Goal: Task Accomplishment & Management: Manage account settings

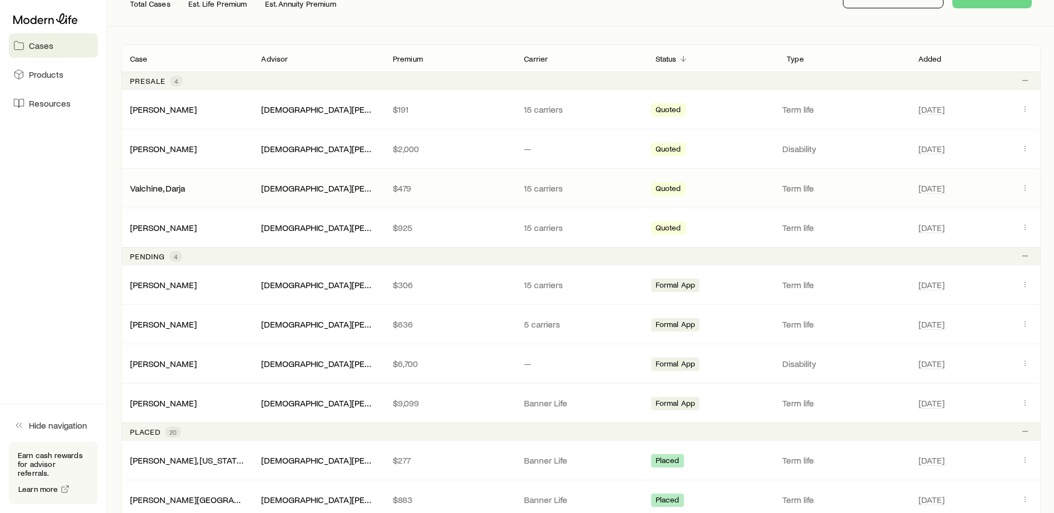
scroll to position [222, 0]
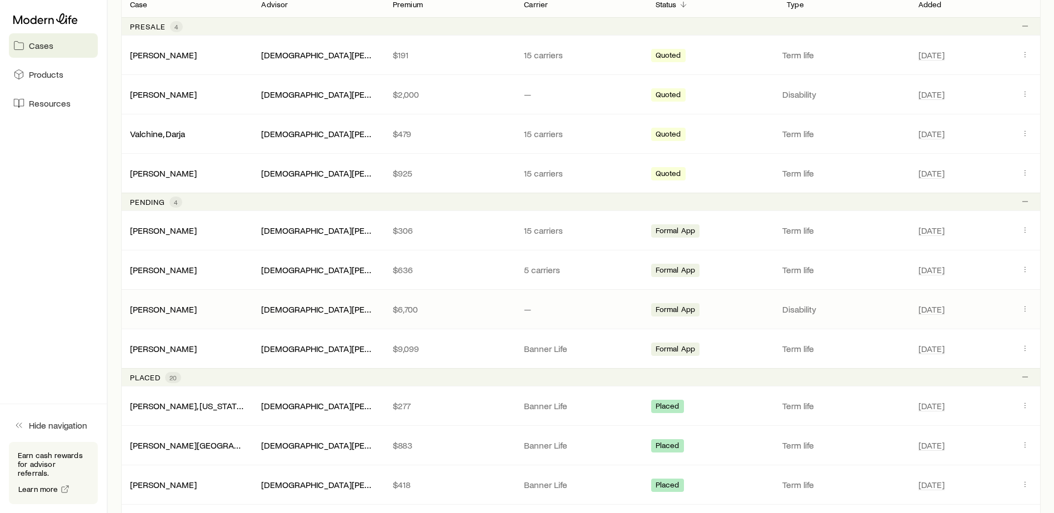
click at [183, 300] on div "[PERSON_NAME] [PERSON_NAME] $6,700 — Formal App Disability [DATE]" at bounding box center [580, 309] width 919 height 39
click at [176, 312] on link "[PERSON_NAME]" at bounding box center [164, 308] width 67 height 11
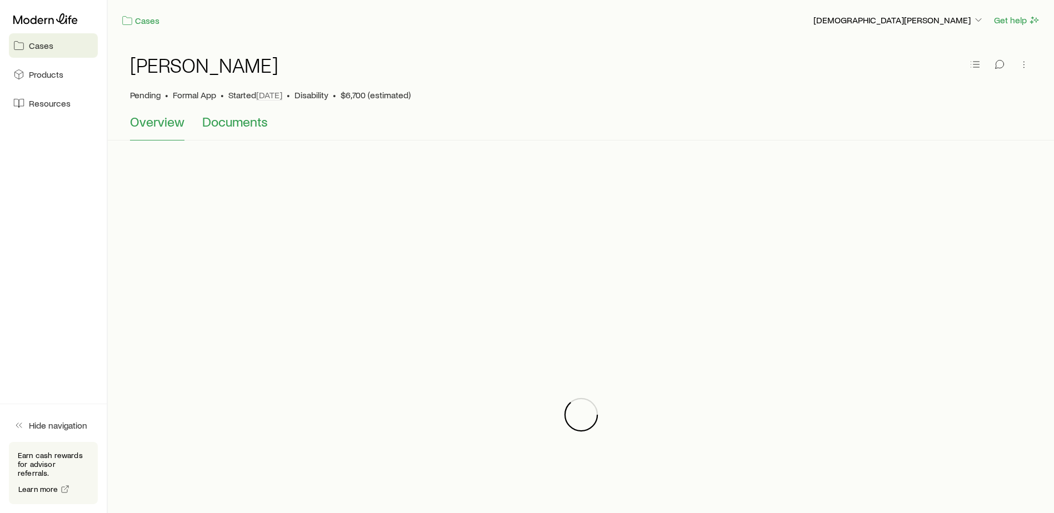
click at [246, 123] on span "Documents" at bounding box center [235, 122] width 66 height 16
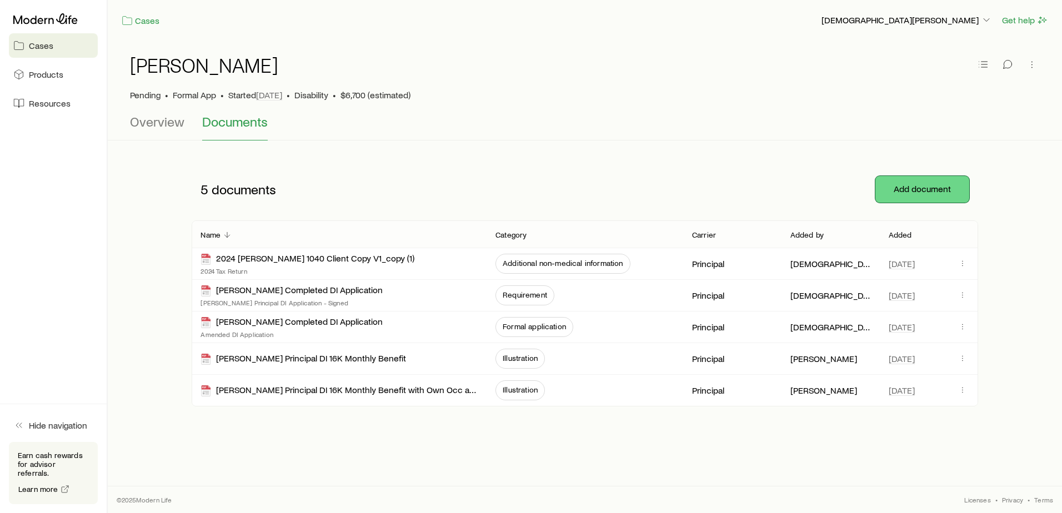
click at [907, 192] on button "Add document" at bounding box center [922, 189] width 94 height 27
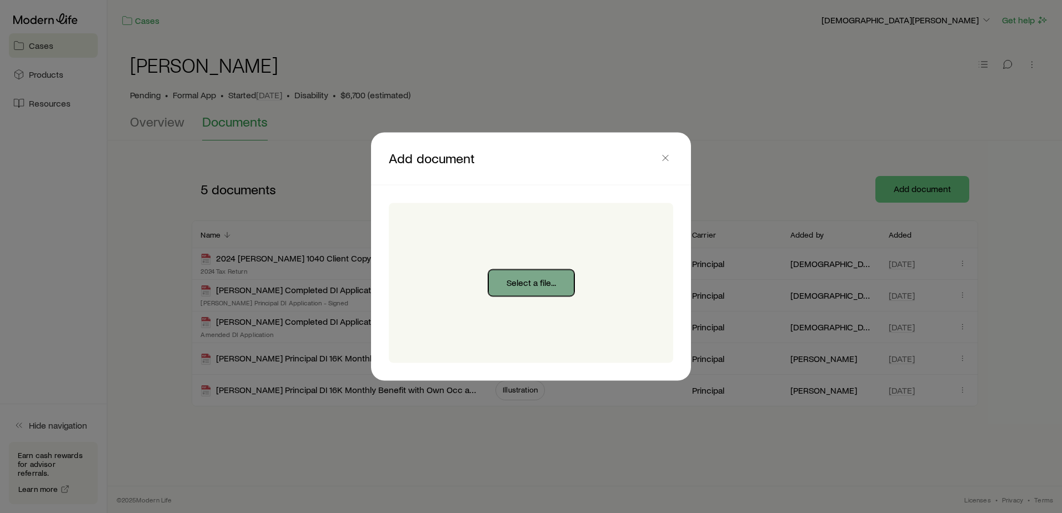
click at [528, 290] on button "Select a file..." at bounding box center [531, 283] width 86 height 27
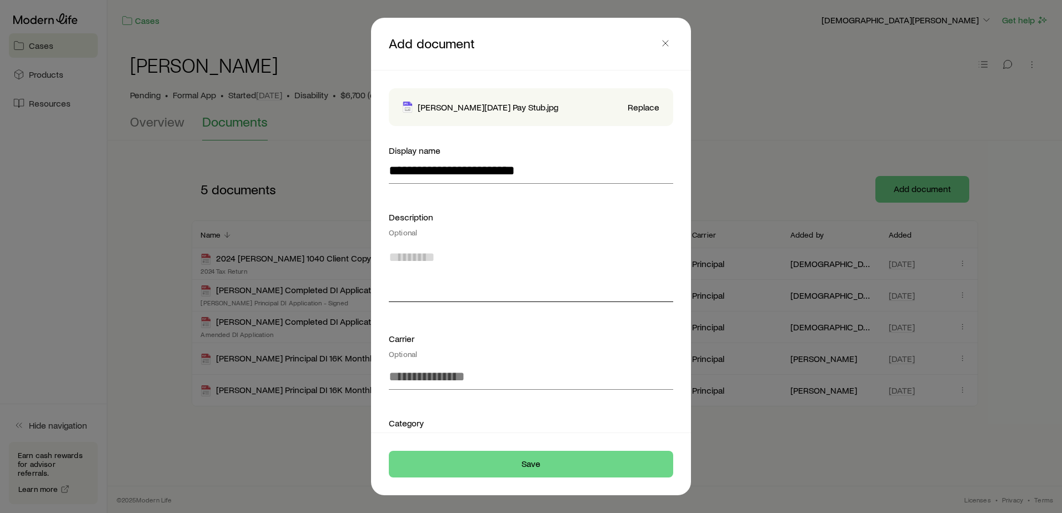
click at [457, 289] on textarea at bounding box center [531, 272] width 284 height 61
type textarea "**********"
click at [446, 374] on input at bounding box center [531, 376] width 284 height 27
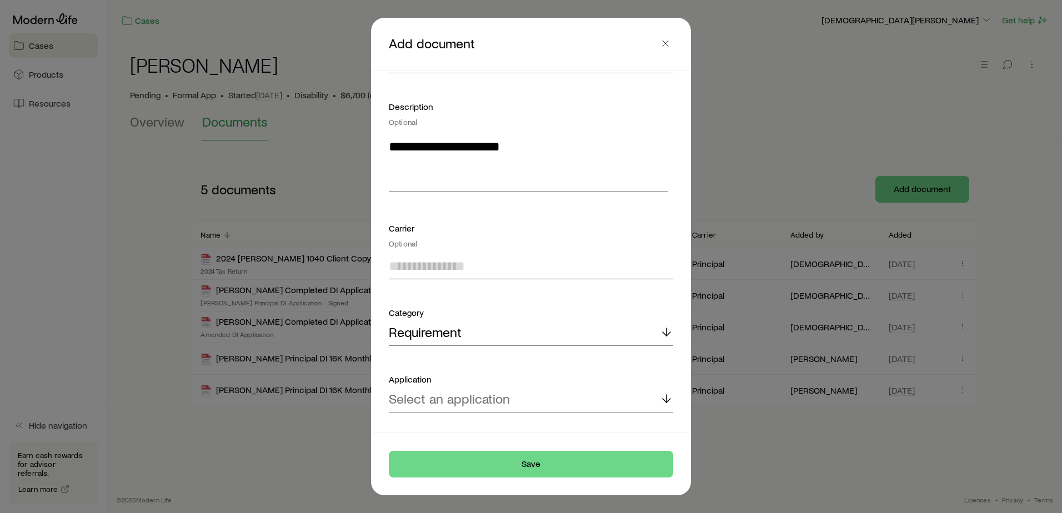
scroll to position [111, 0]
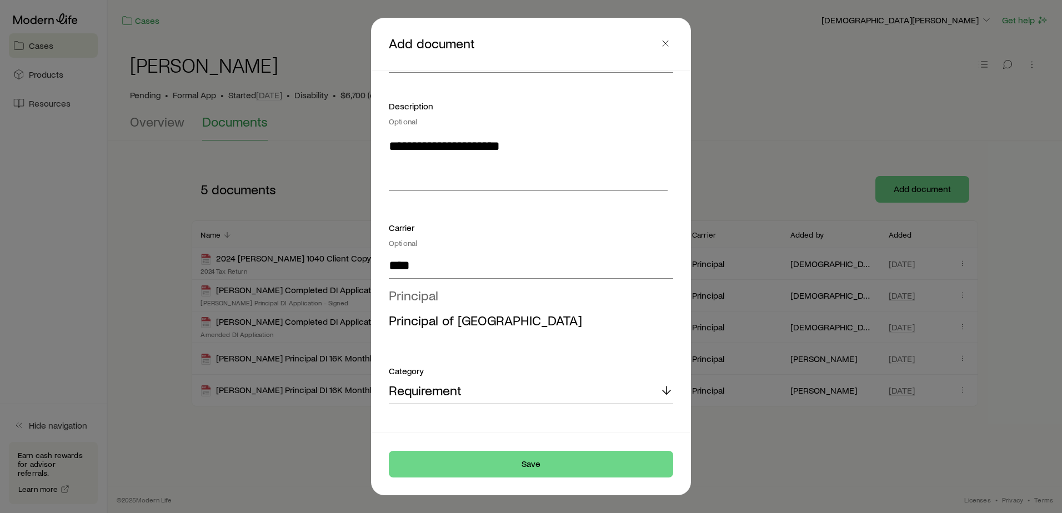
click at [432, 294] on span "Principal" at bounding box center [413, 295] width 49 height 16
type input "*********"
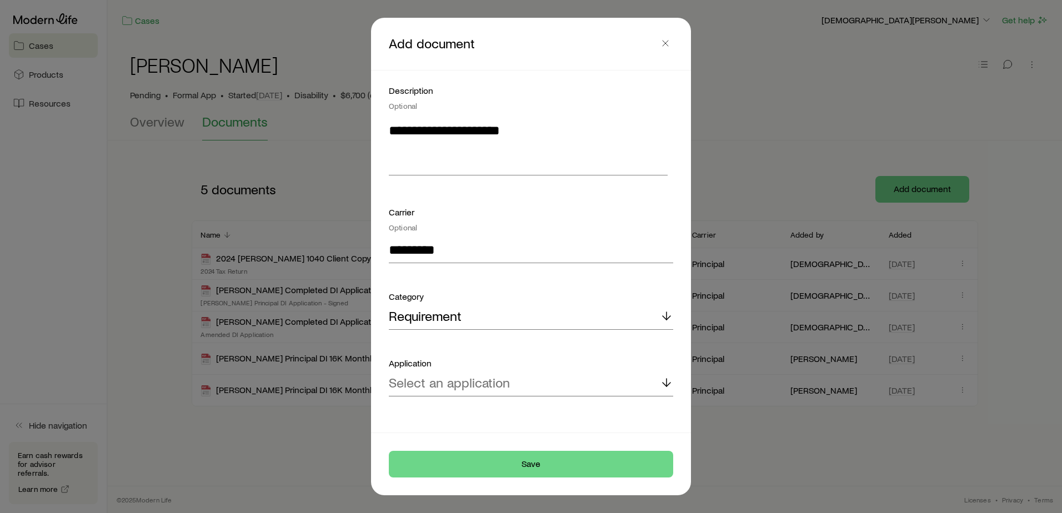
scroll to position [135, 0]
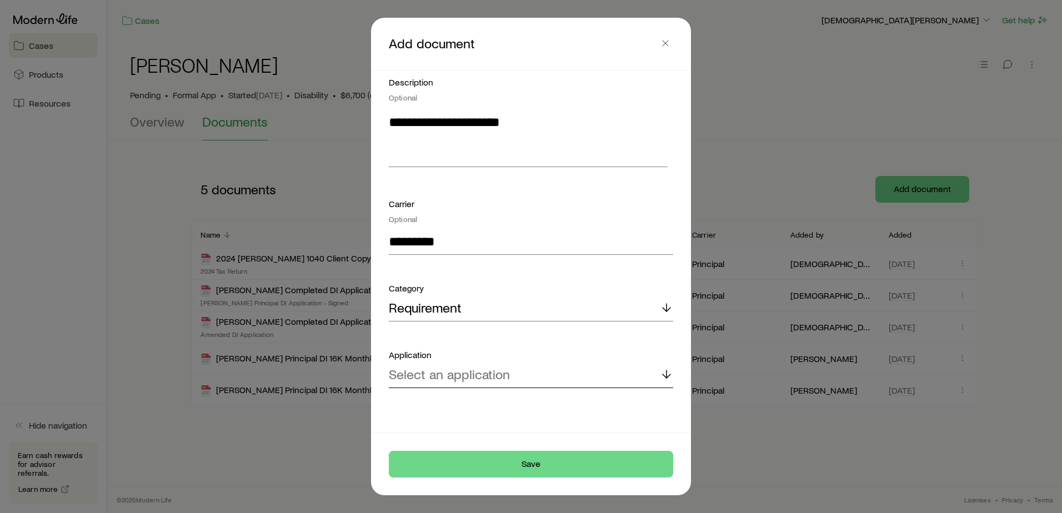
click at [444, 386] on div "Select an application" at bounding box center [531, 375] width 284 height 27
click at [450, 407] on span "Principal Income Protector" at bounding box center [465, 405] width 153 height 16
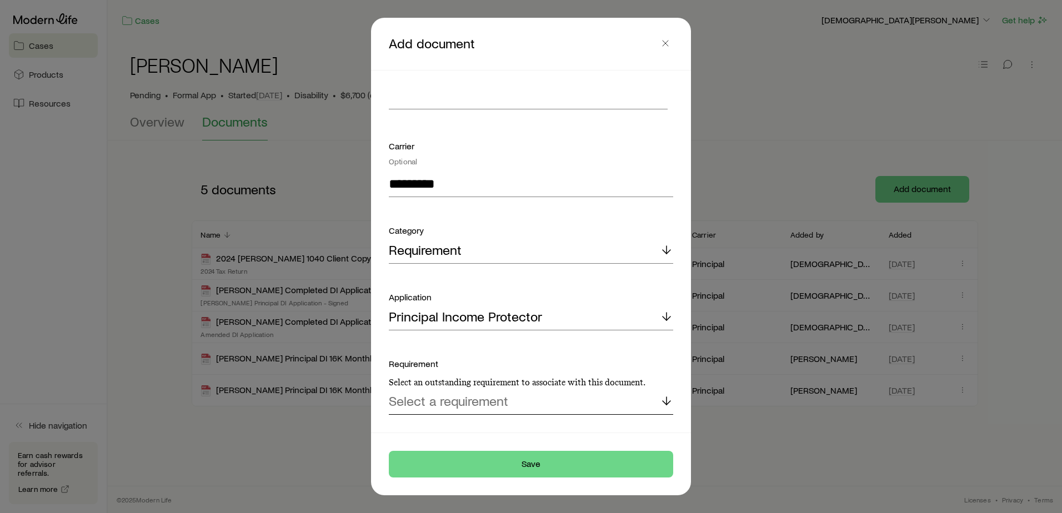
click at [449, 404] on p "Select a requirement" at bounding box center [448, 401] width 119 height 16
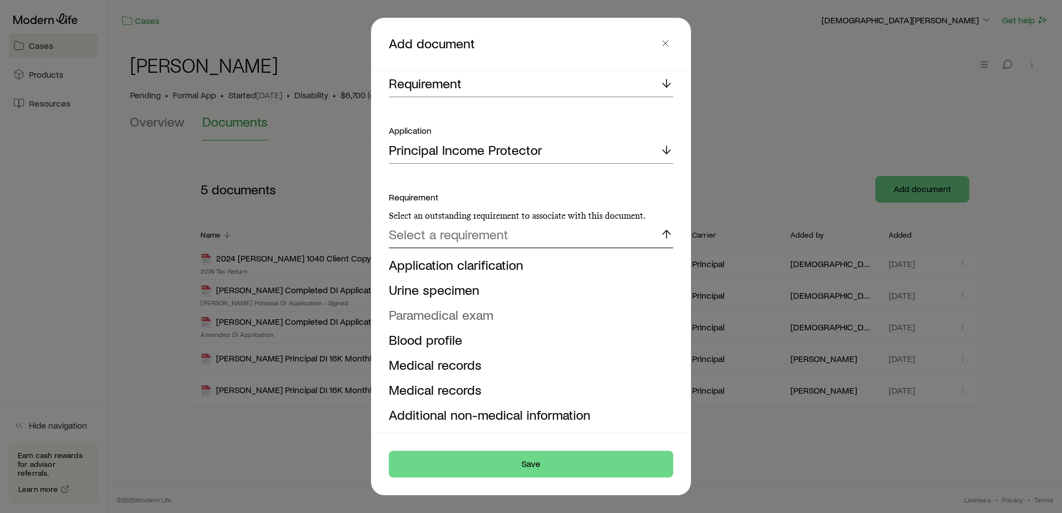
scroll to position [403, 0]
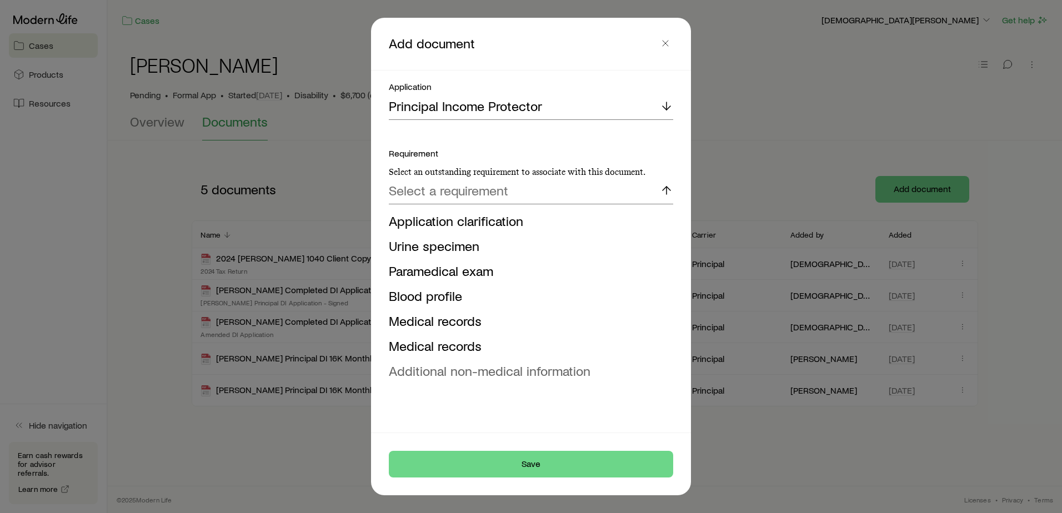
click at [507, 378] on span "Additional non-medical information" at bounding box center [490, 371] width 202 height 16
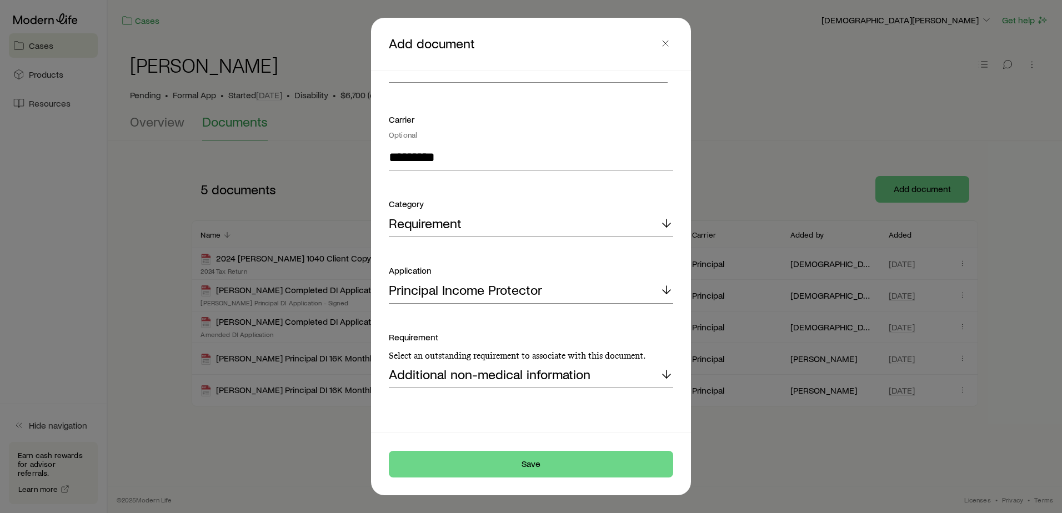
scroll to position [219, 0]
click at [556, 468] on button "Save" at bounding box center [531, 464] width 284 height 27
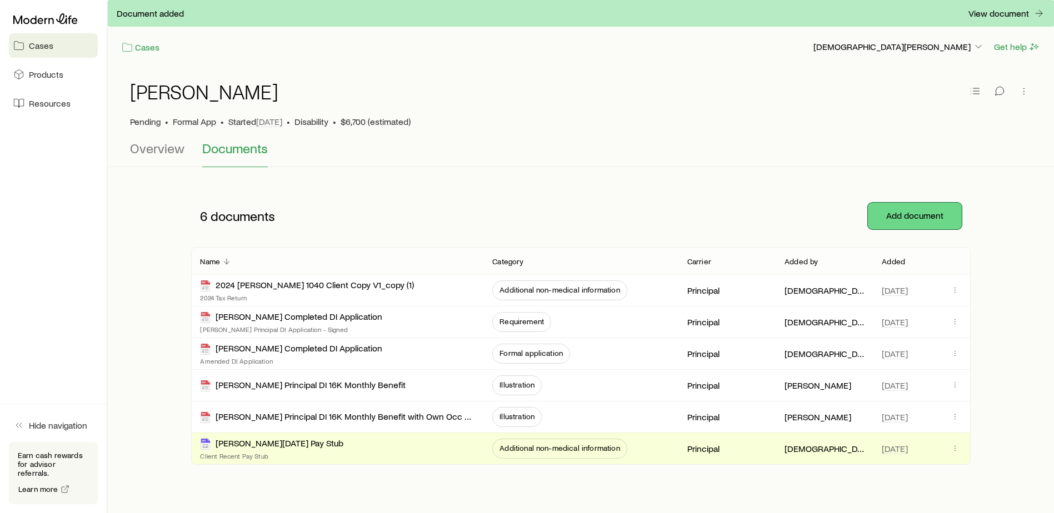
click at [903, 222] on button "Add document" at bounding box center [915, 216] width 94 height 27
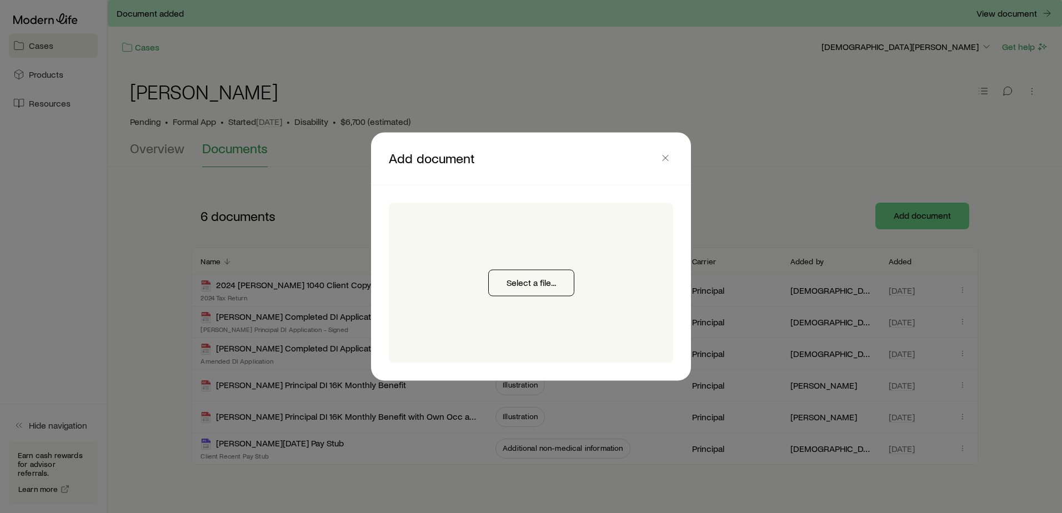
click at [519, 302] on div "Select a file..." at bounding box center [531, 283] width 284 height 160
click at [529, 281] on button "Select a file..." at bounding box center [531, 283] width 86 height 27
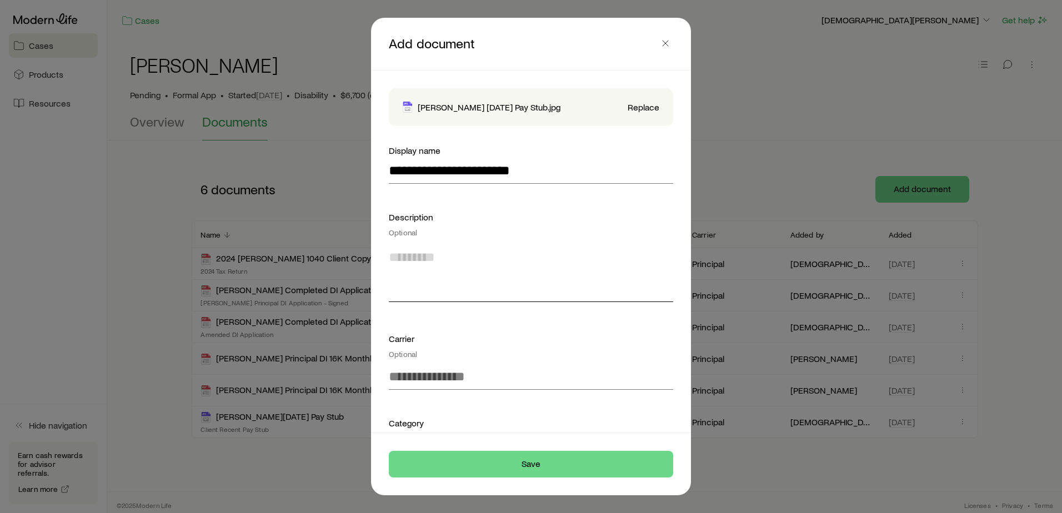
click at [445, 293] on textarea at bounding box center [531, 272] width 284 height 61
type textarea "*"
type textarea "**********"
click at [456, 376] on input at bounding box center [531, 376] width 284 height 27
click at [433, 403] on span "Principal" at bounding box center [413, 406] width 49 height 16
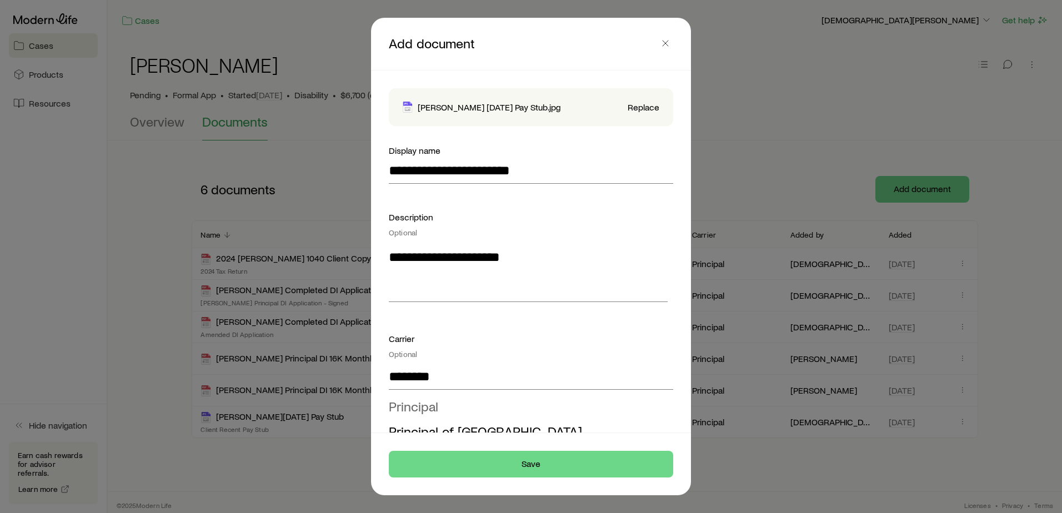
type input "*********"
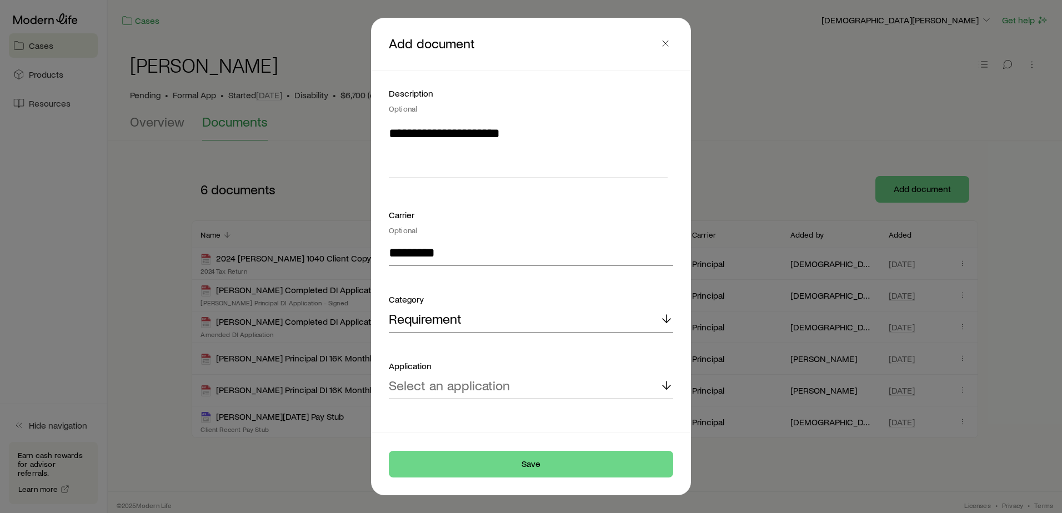
scroll to position [135, 0]
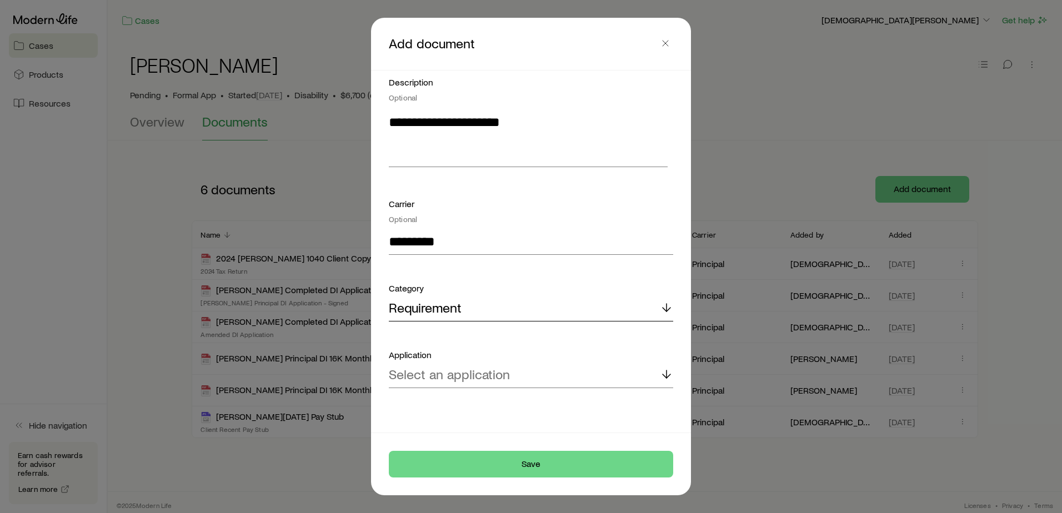
click at [464, 301] on div "Requirement" at bounding box center [531, 308] width 284 height 27
click at [448, 369] on p "Select an application" at bounding box center [449, 375] width 121 height 16
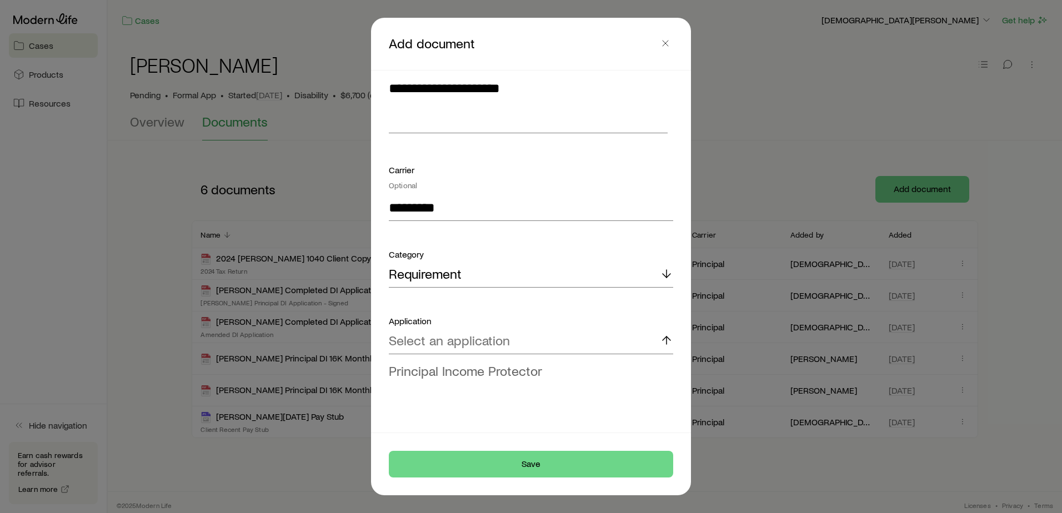
click at [451, 367] on span "Principal Income Protector" at bounding box center [465, 371] width 153 height 16
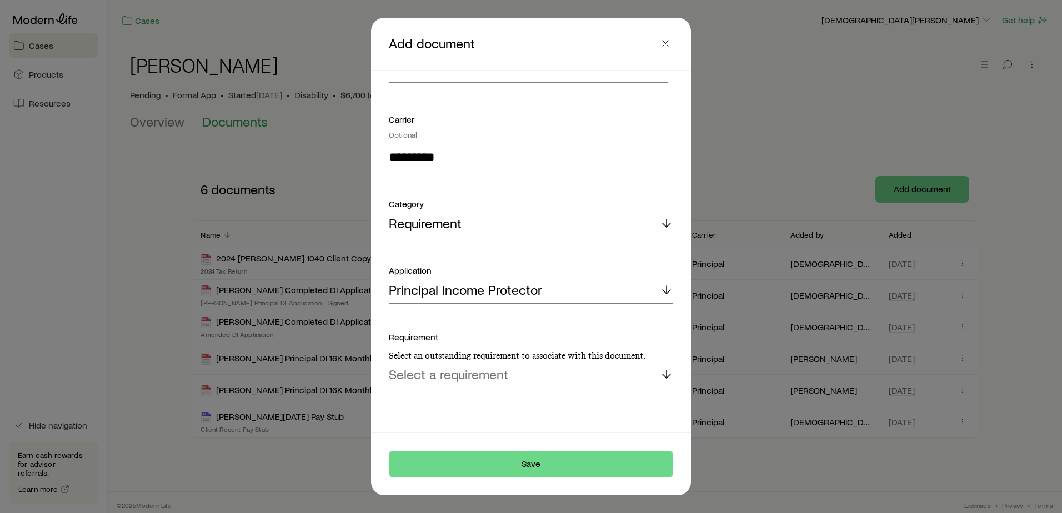
click at [453, 365] on div "Select a requirement" at bounding box center [531, 375] width 284 height 27
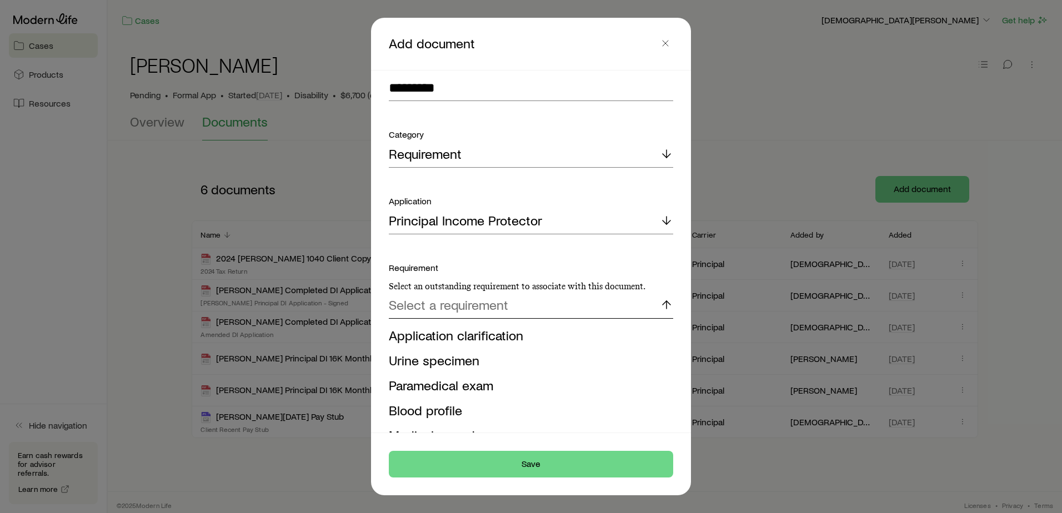
scroll to position [378, 0]
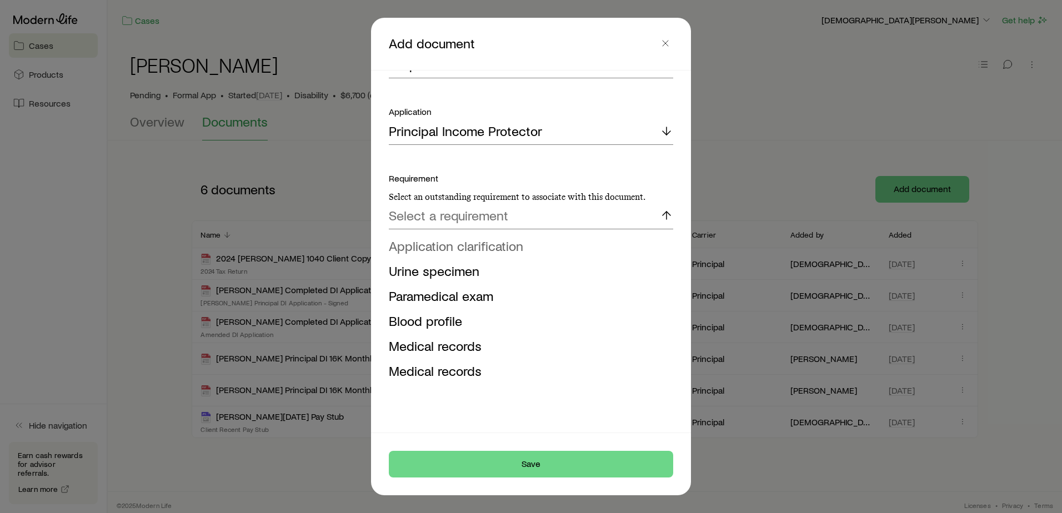
click at [496, 247] on span "Application clarification" at bounding box center [456, 246] width 134 height 16
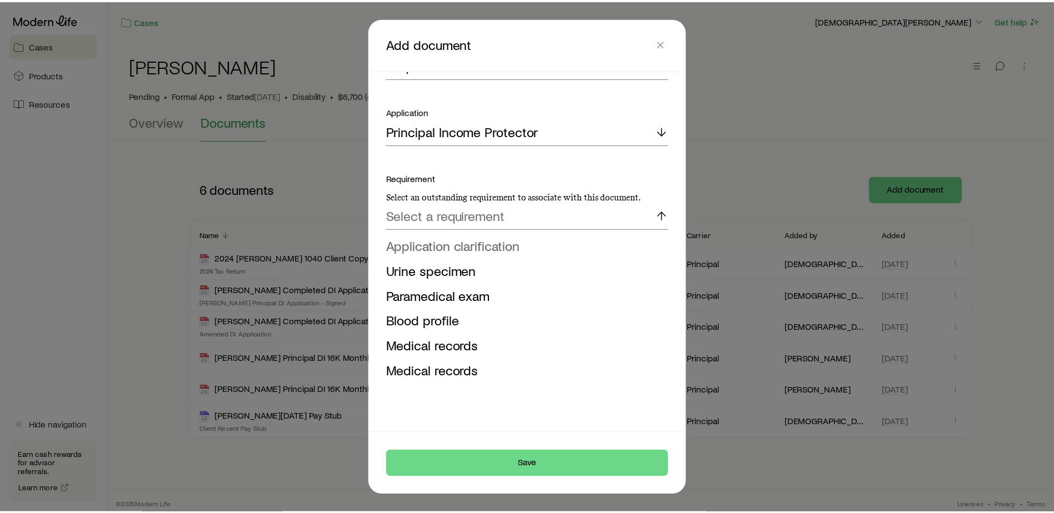
scroll to position [219, 0]
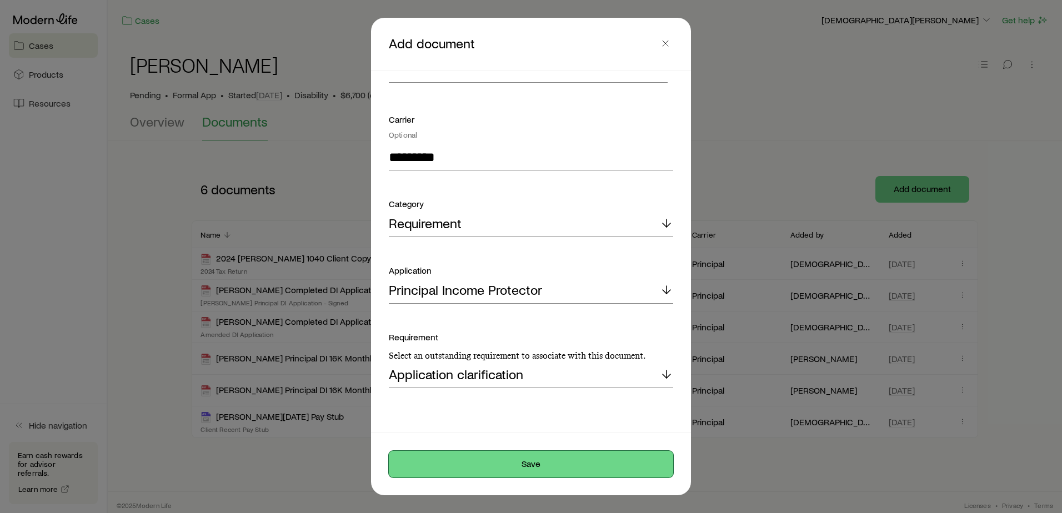
click at [514, 465] on button "Save" at bounding box center [531, 464] width 284 height 27
